Goal: Information Seeking & Learning: Compare options

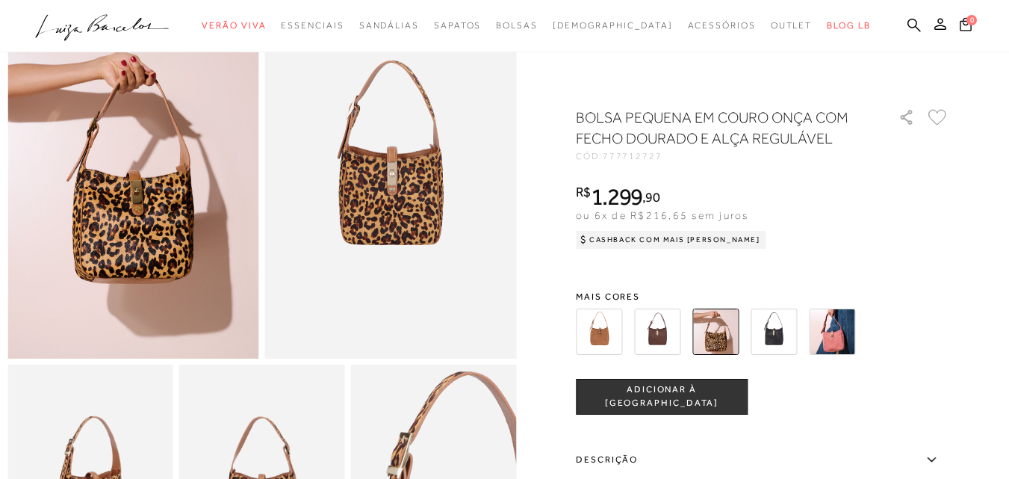
scroll to position [173, 0]
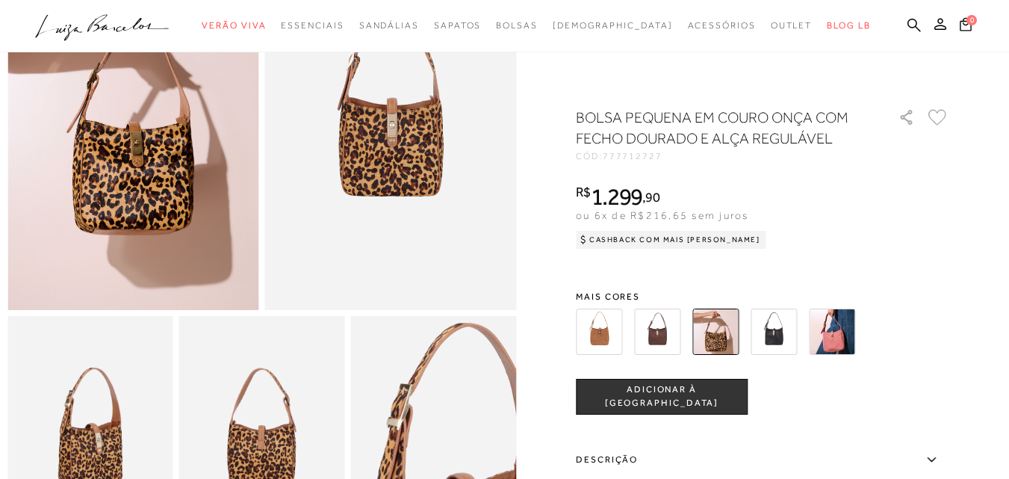
click at [972, 146] on html "Página de detalhes do produto de BOLSA PEQUENA EM COURO ONÇA COM FECHO DOURADO …" at bounding box center [504, 66] width 1009 height 479
click at [850, 341] on img at bounding box center [832, 331] width 46 height 46
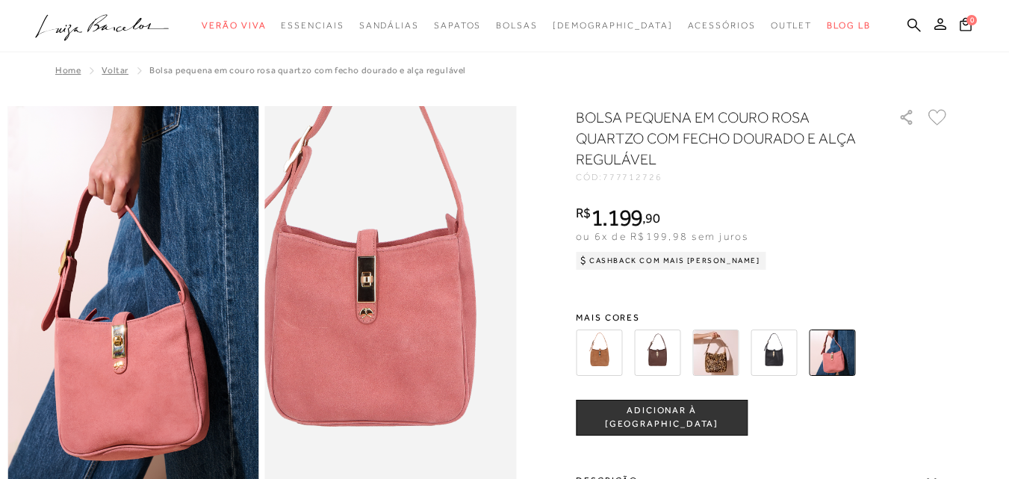
click at [414, 318] on img at bounding box center [370, 275] width 503 height 754
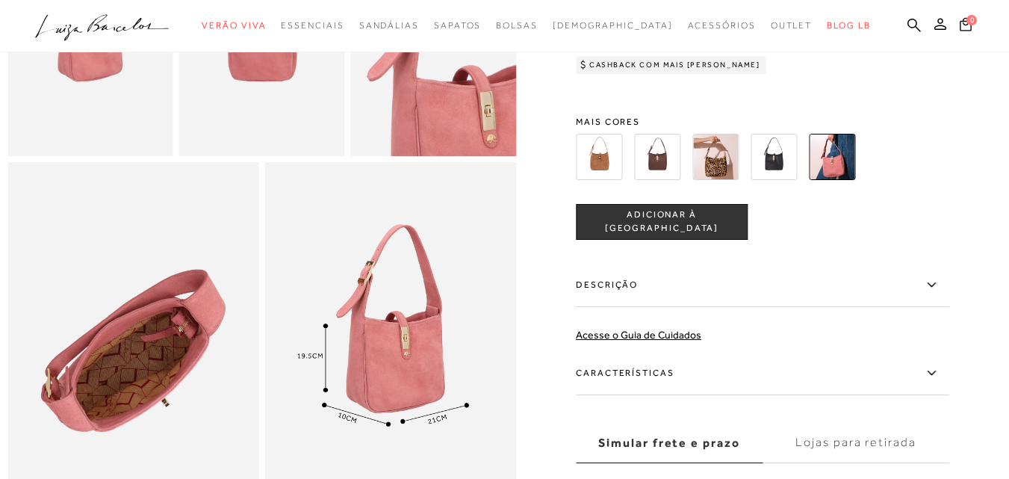
scroll to position [459, 0]
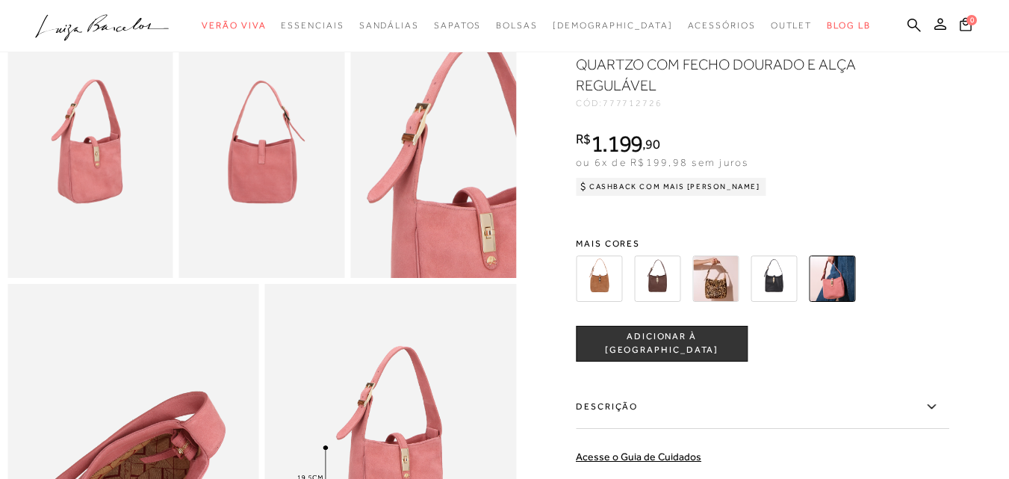
click at [595, 302] on img at bounding box center [599, 278] width 46 height 46
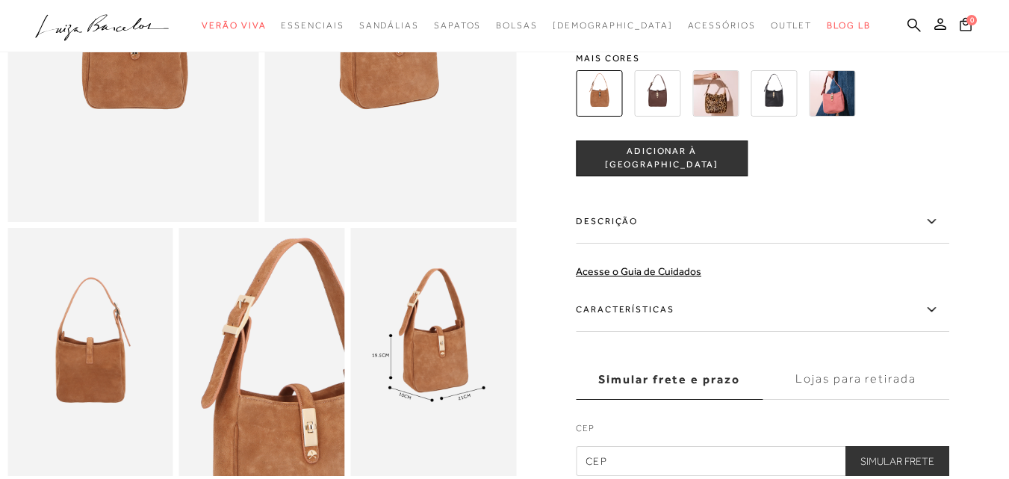
scroll to position [197, 0]
